Goal: Find specific page/section: Find specific page/section

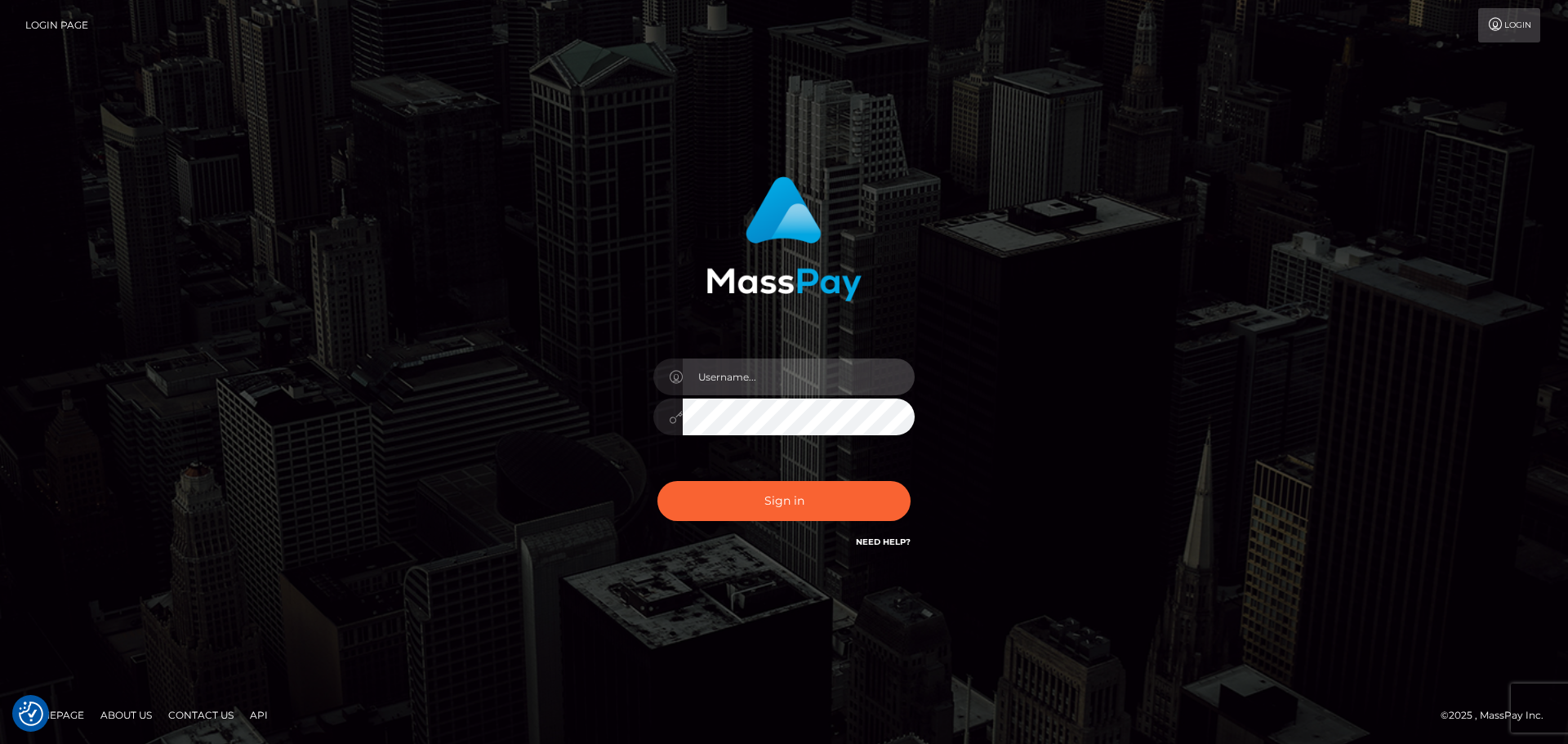
click at [801, 371] on input "text" at bounding box center [799, 376] width 232 height 37
type input "[PERSON_NAME].throne"
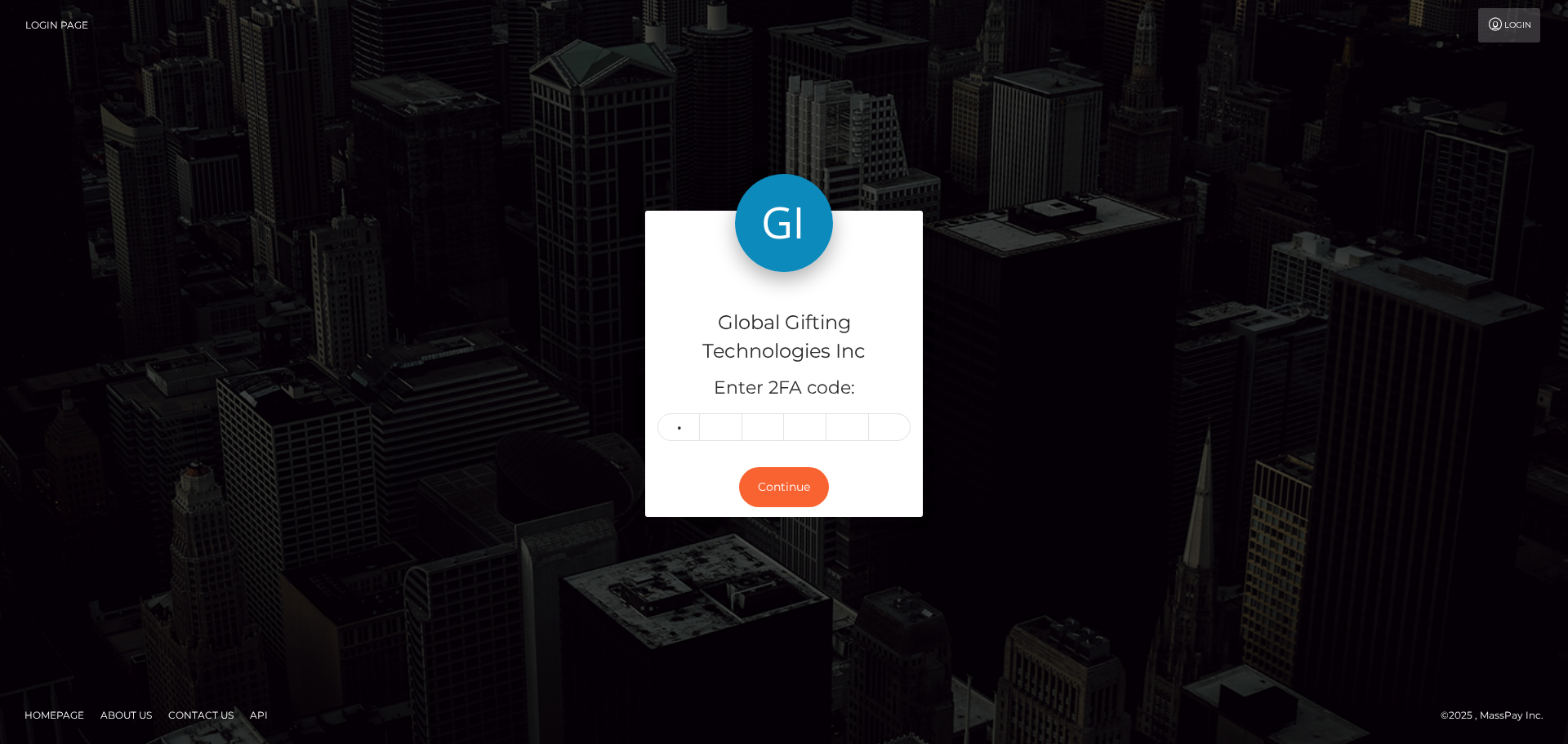
type input "2"
type input "0"
type input "9"
type input "2"
type input "5"
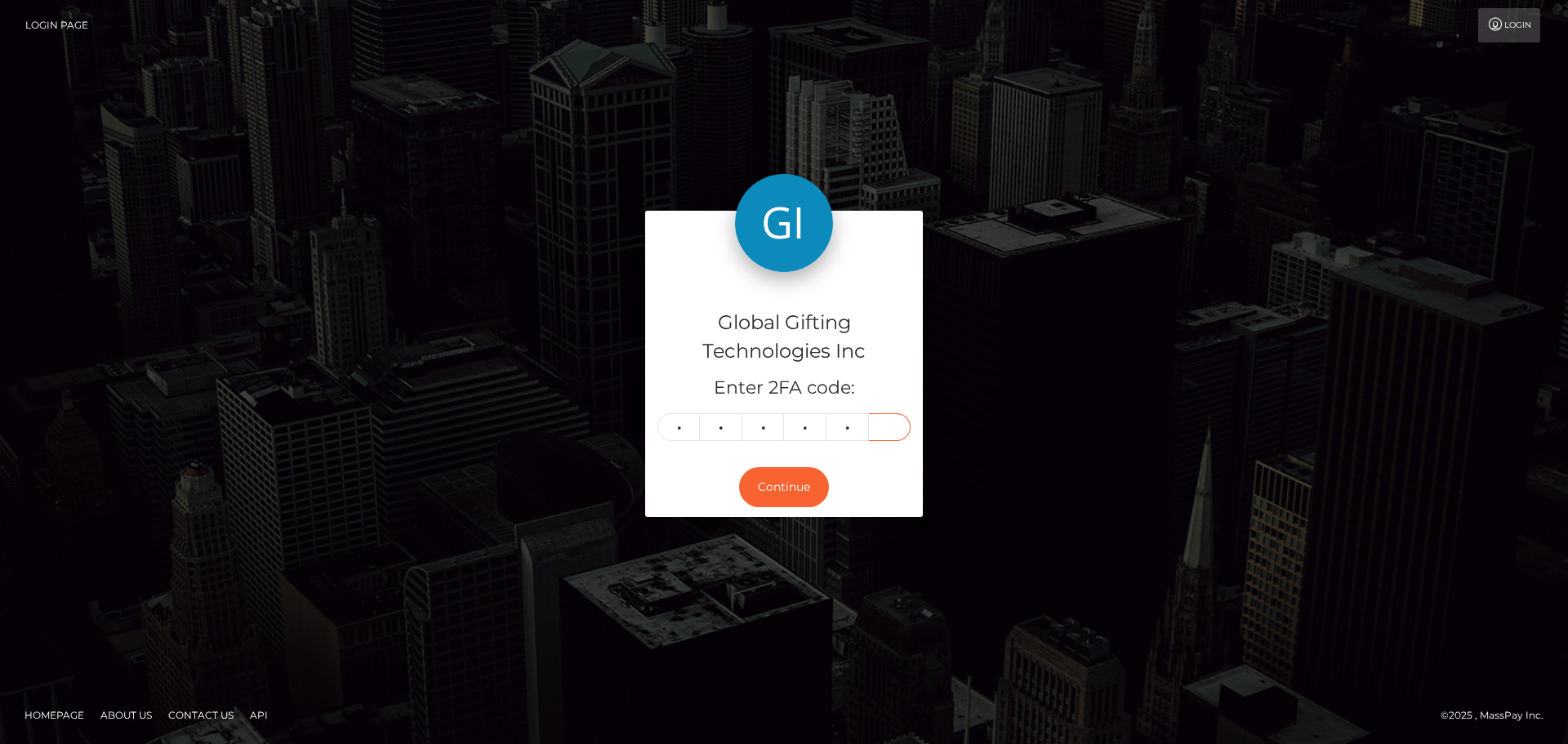
type input "9"
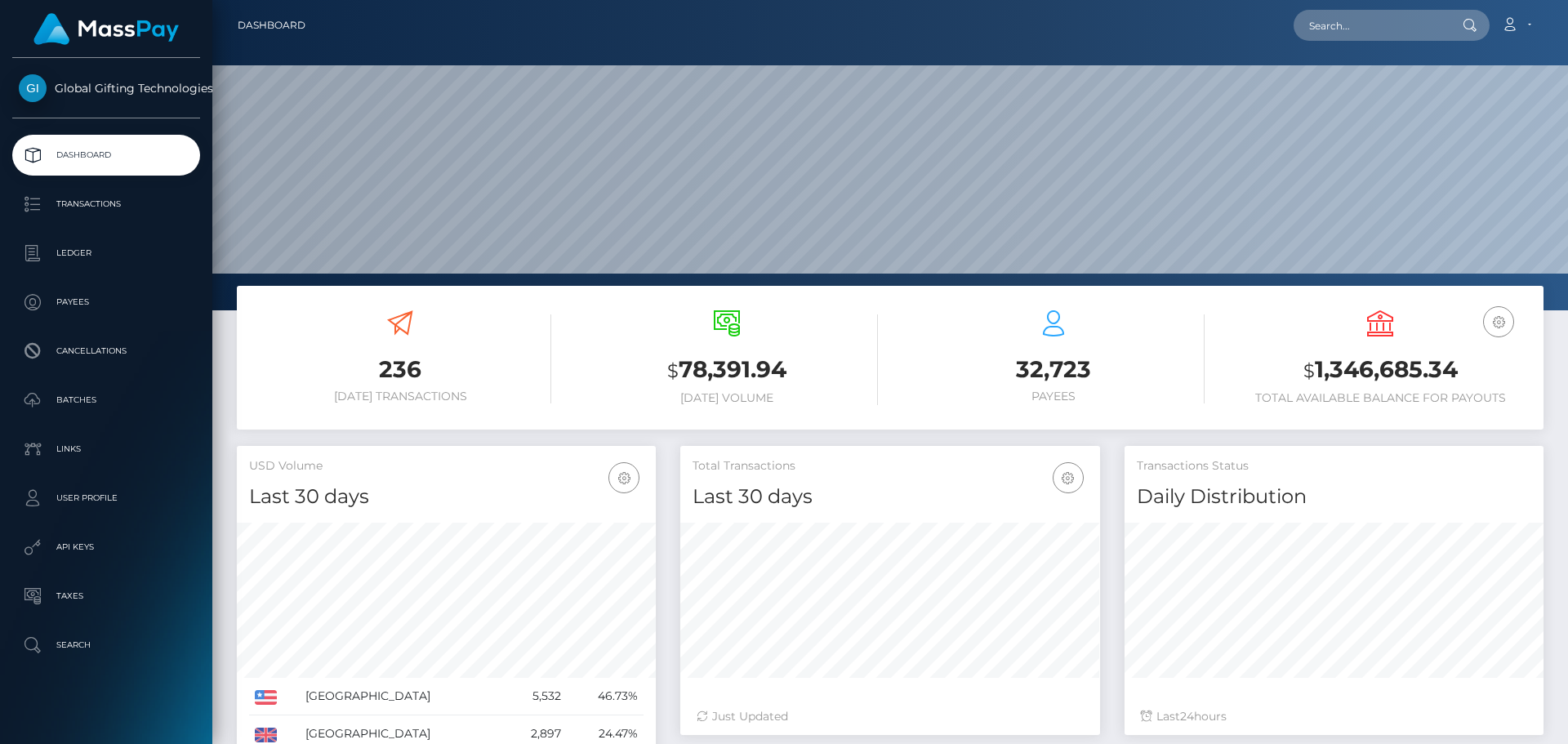
scroll to position [290, 420]
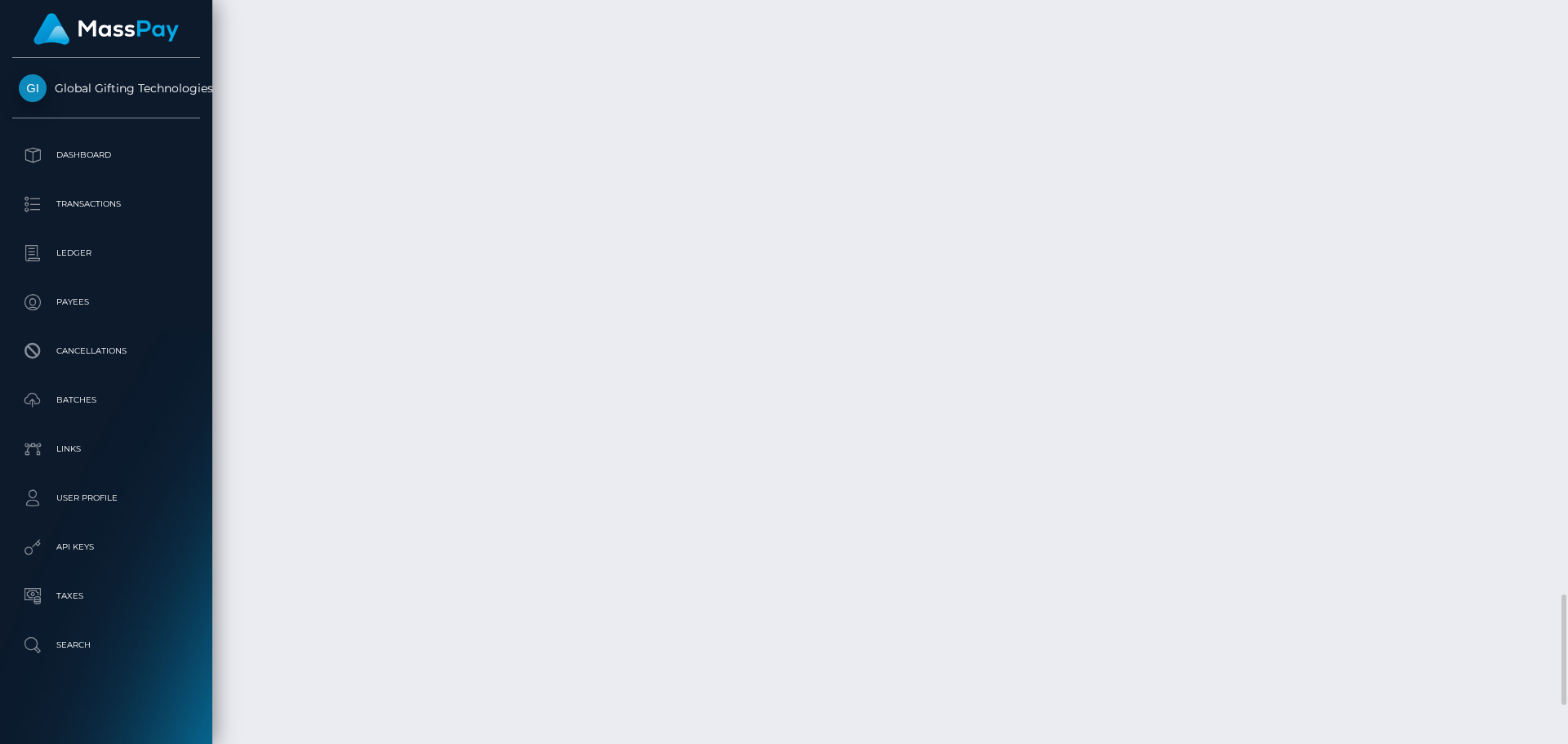
scroll to position [196, 420]
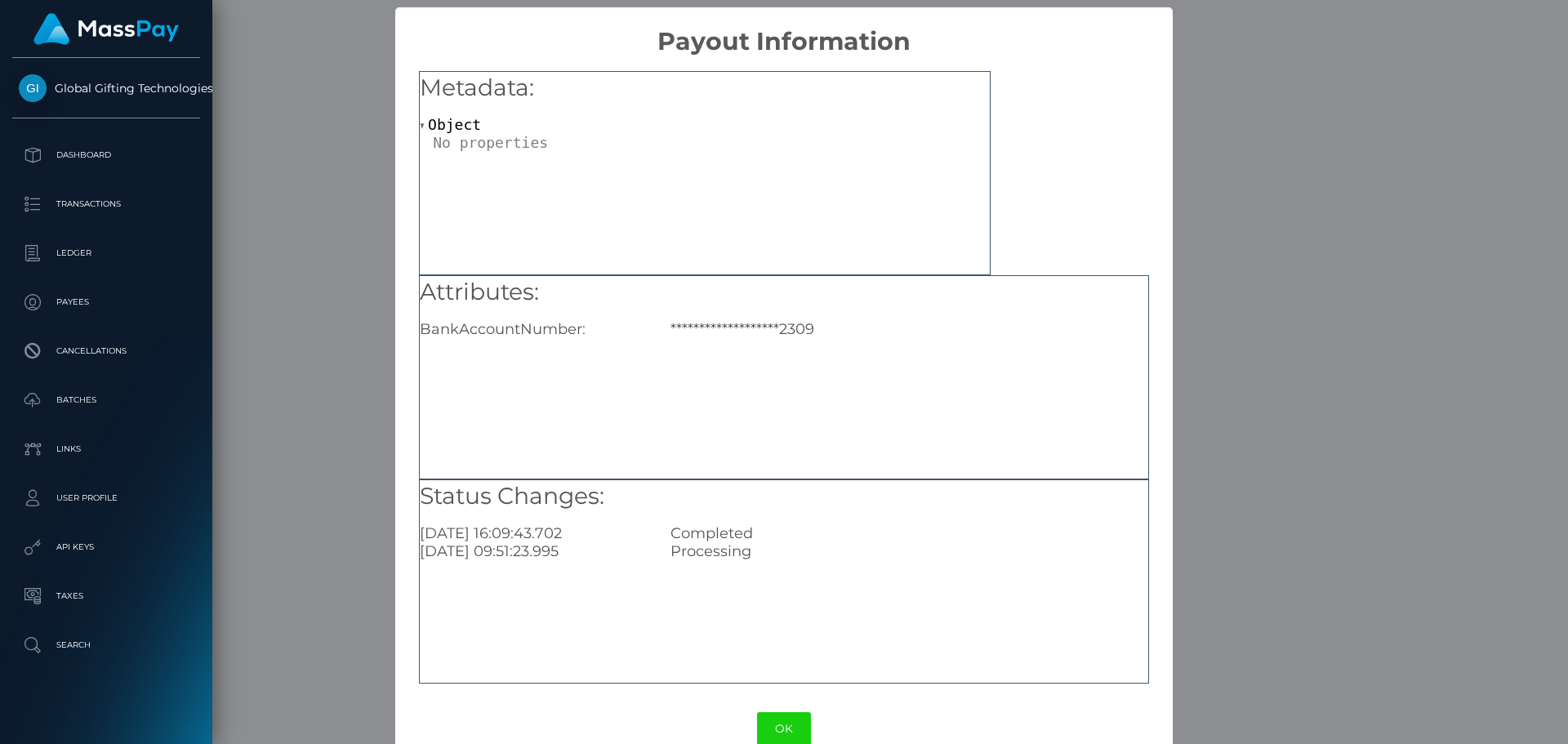
click at [1236, 94] on div "**********" at bounding box center [784, 372] width 1568 height 744
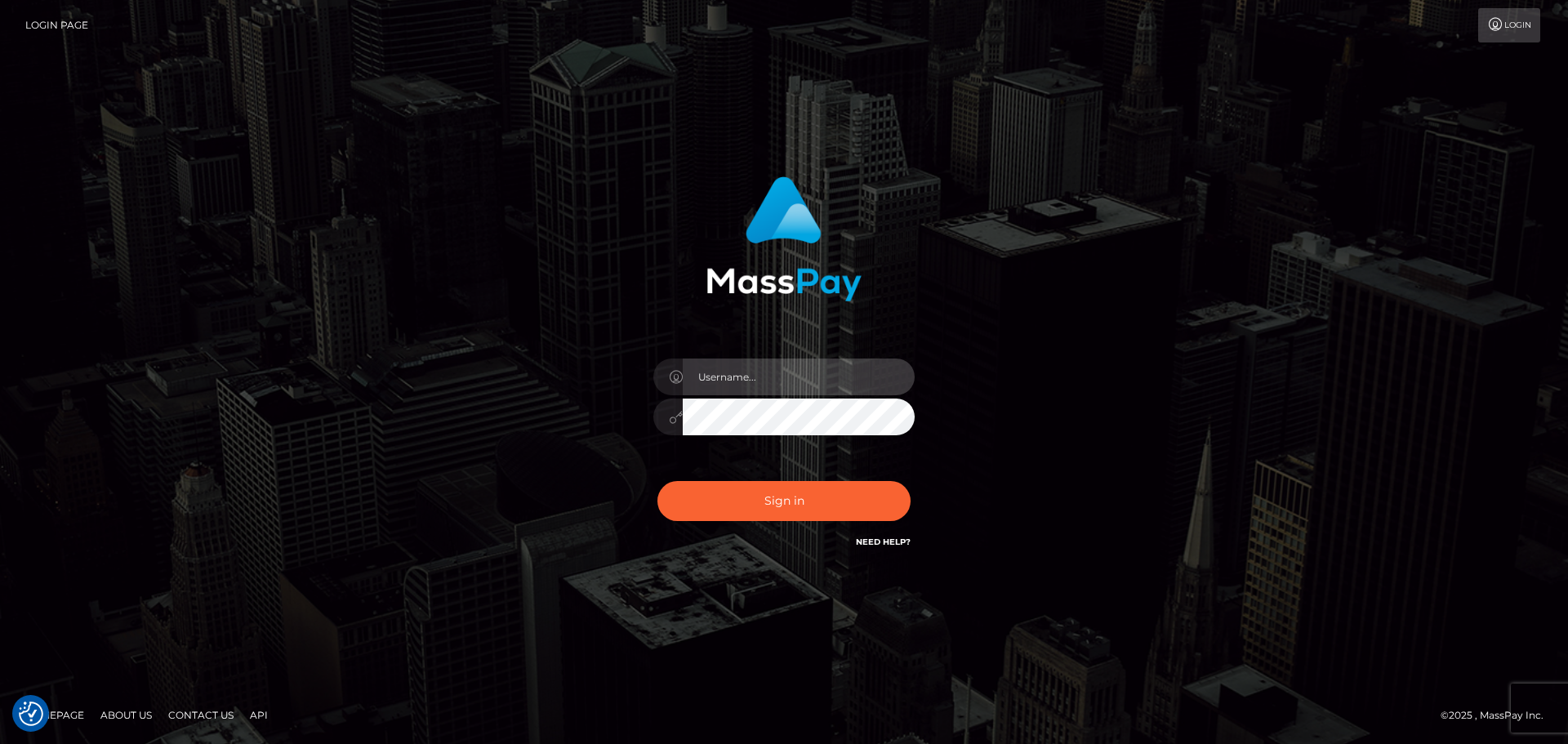
click at [805, 386] on input "text" at bounding box center [799, 376] width 232 height 37
type input "dawson.throne"
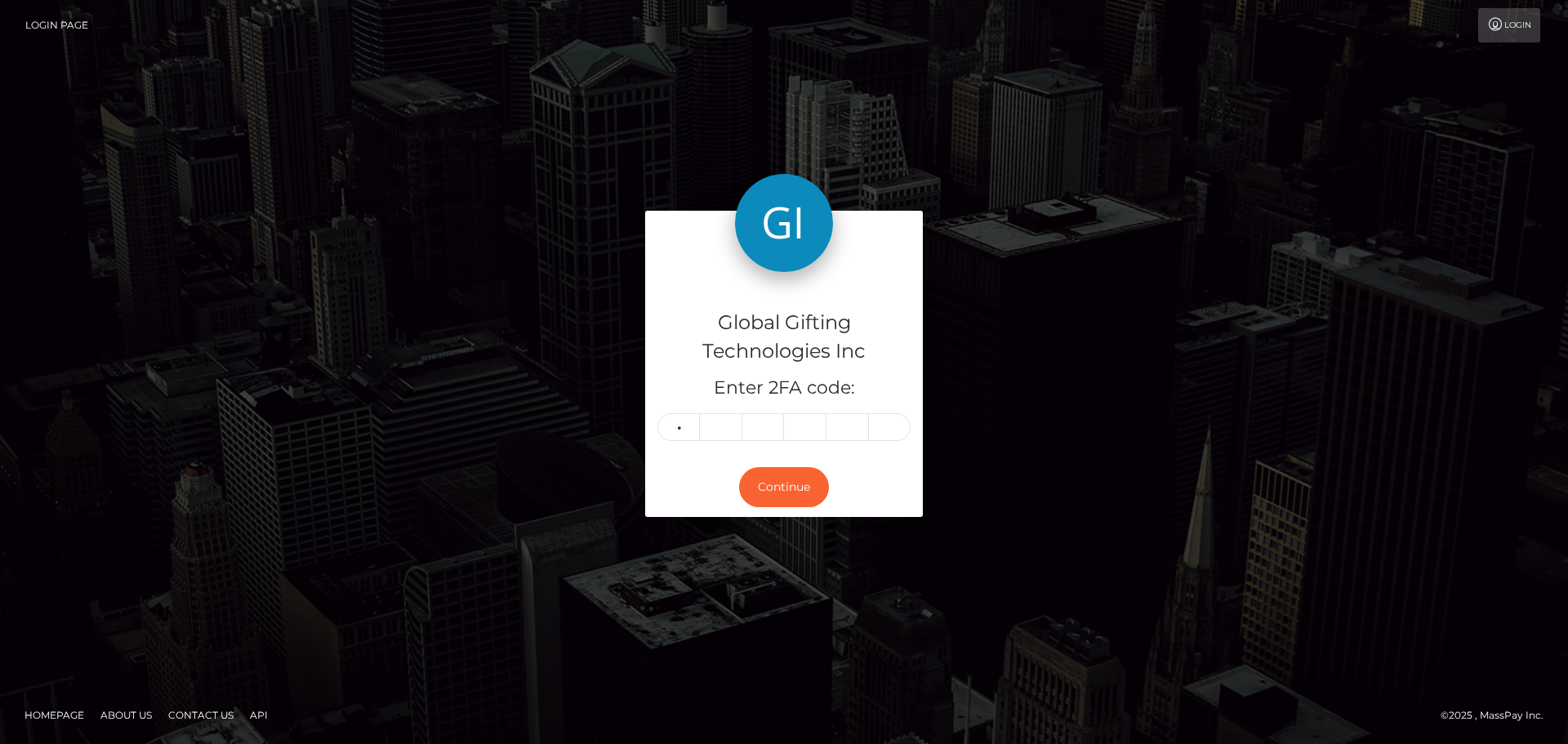
type input "2"
type input "4"
type input "5"
type input "0"
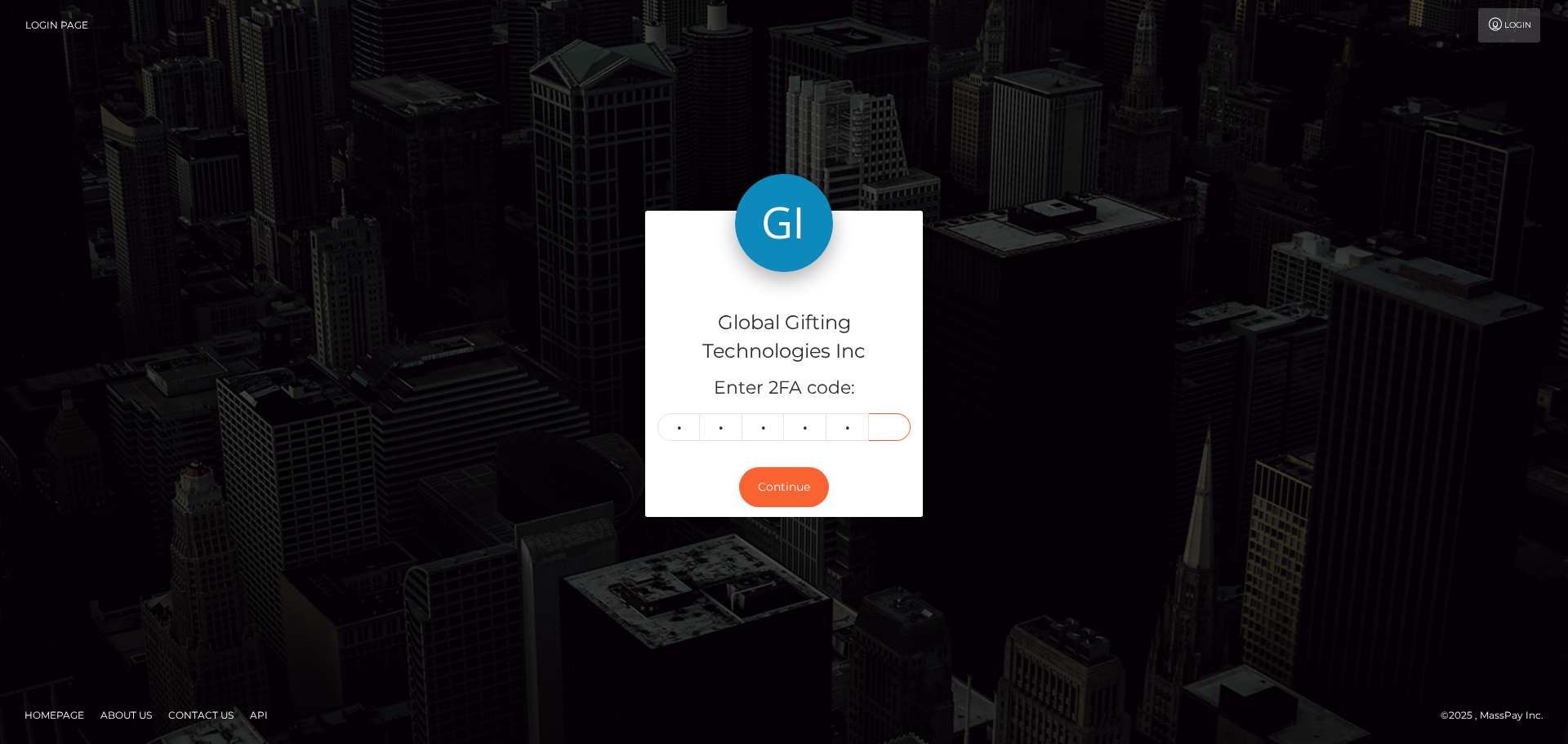
type input "5"
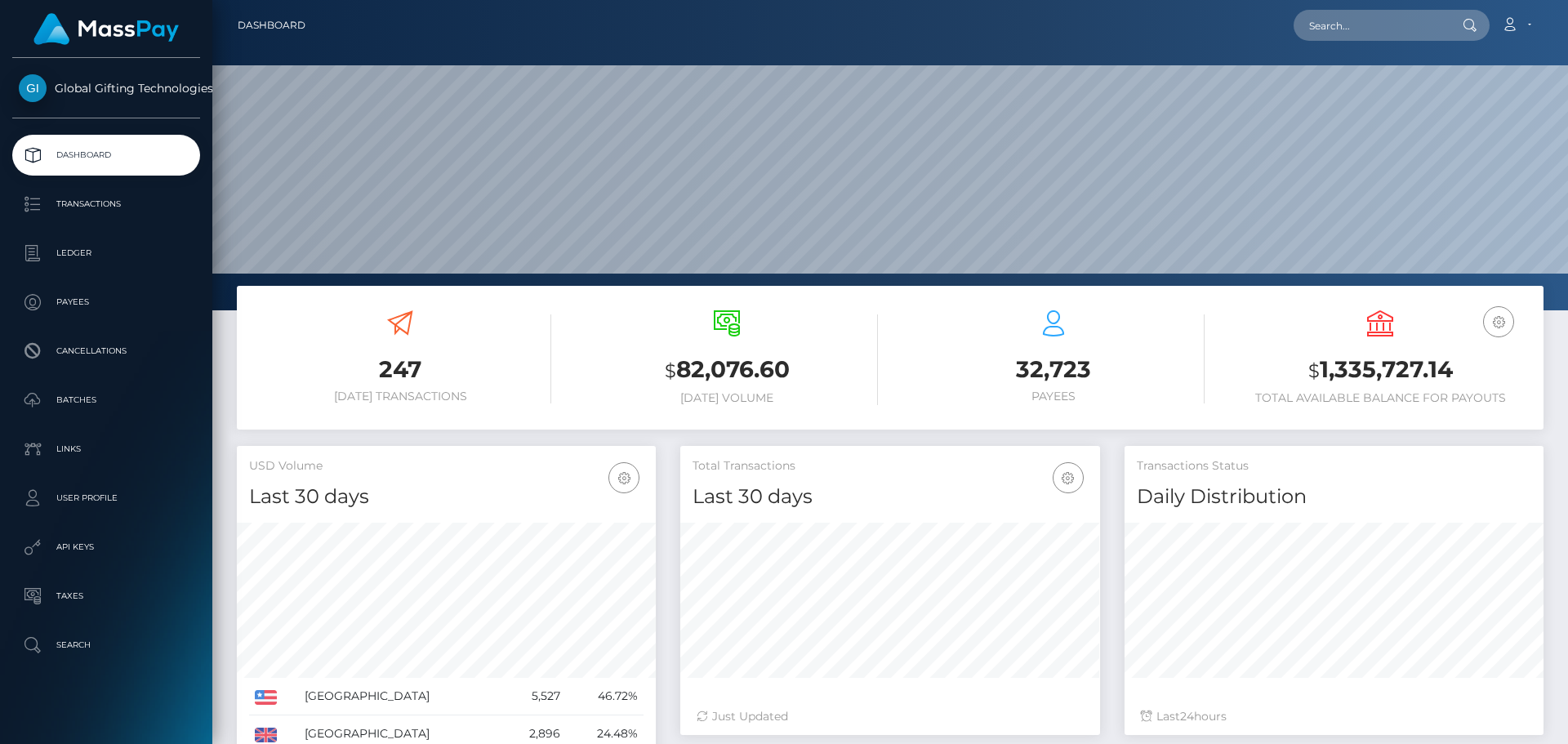
scroll to position [290, 420]
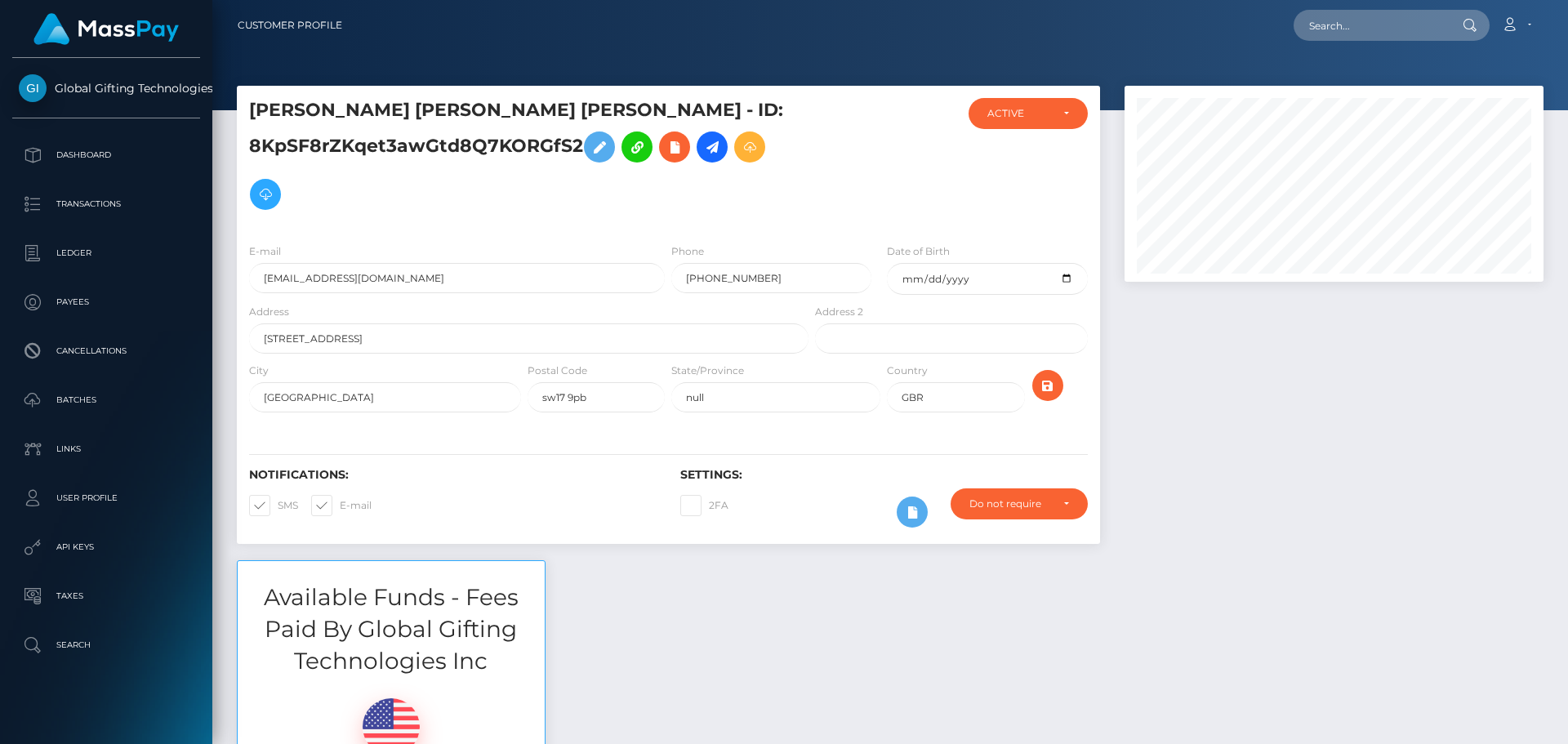
scroll to position [196, 420]
